Goal: Transaction & Acquisition: Purchase product/service

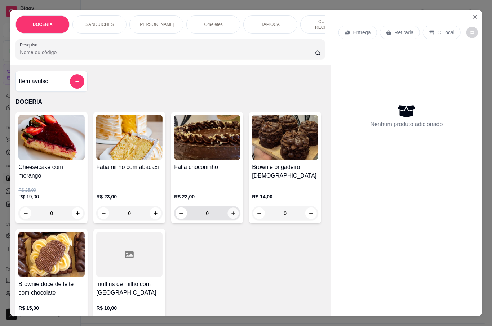
click at [231, 214] on icon "increase-product-quantity" at bounding box center [233, 213] width 5 height 5
type input "1"
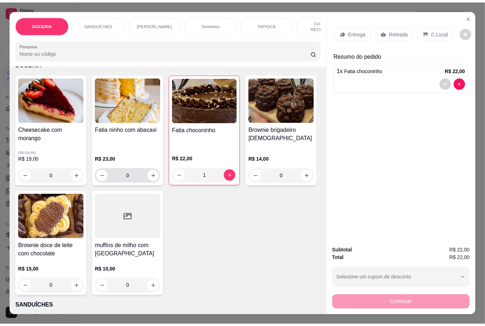
scroll to position [48, 0]
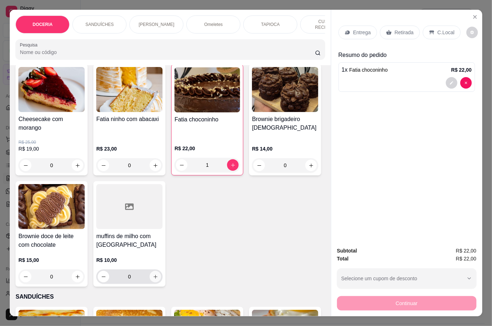
click at [158, 276] on icon "increase-product-quantity" at bounding box center [155, 276] width 5 height 5
type input "1"
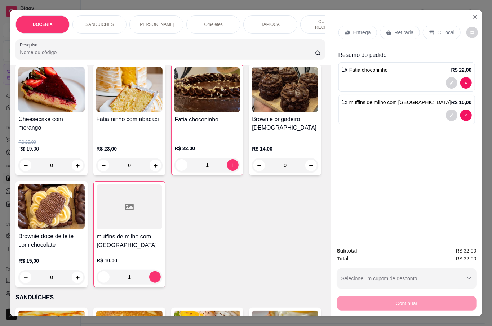
click at [395, 29] on p "Retirada" at bounding box center [404, 32] width 19 height 7
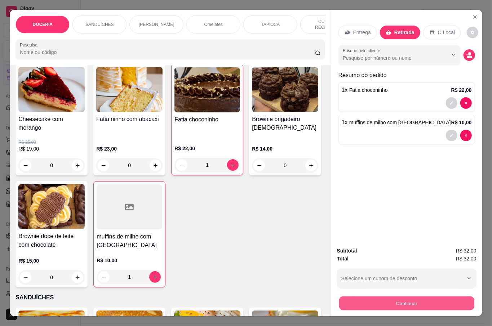
click at [420, 302] on button "Continuar" at bounding box center [406, 303] width 135 height 14
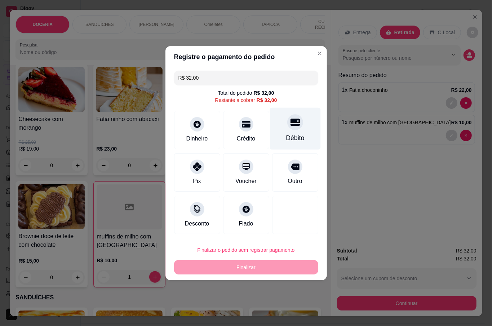
click at [293, 130] on div "Débito" at bounding box center [295, 128] width 51 height 42
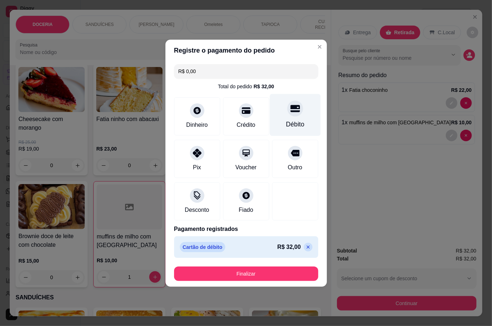
type input "R$ 0,00"
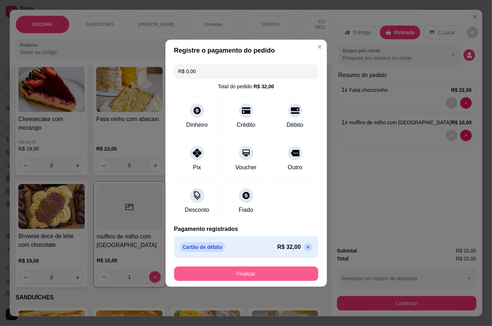
click at [287, 274] on button "Finalizar" at bounding box center [246, 274] width 144 height 14
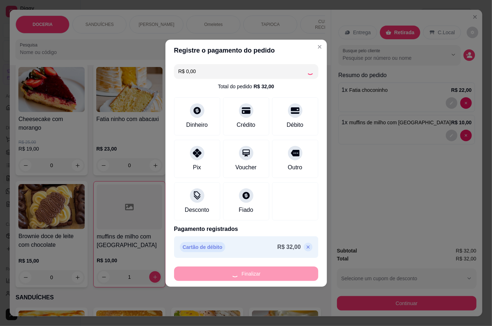
type input "0"
type input "-R$ 32,00"
